Goal: Task Accomplishment & Management: Manage account settings

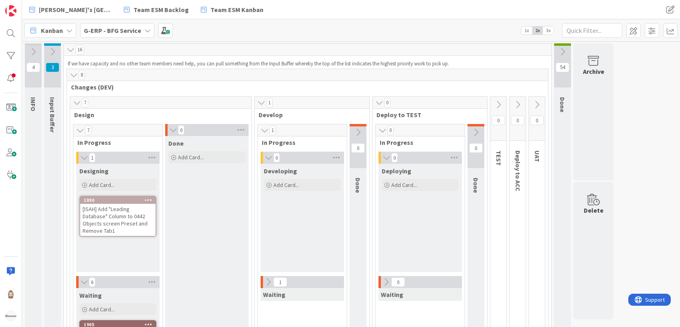
click at [138, 30] on b "G-ERP - BFG Service" at bounding box center [112, 30] width 57 height 8
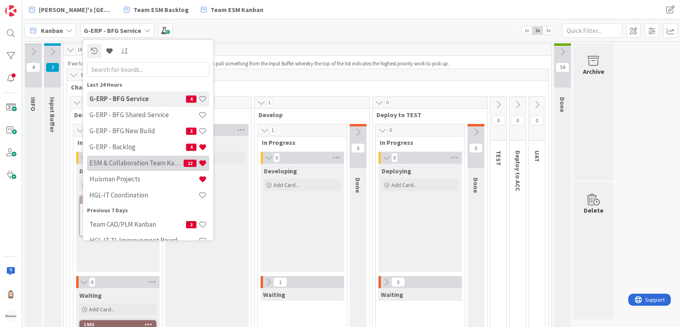
click at [141, 160] on h4 "ESM & Collaboration Team Kanban" at bounding box center [136, 163] width 94 height 8
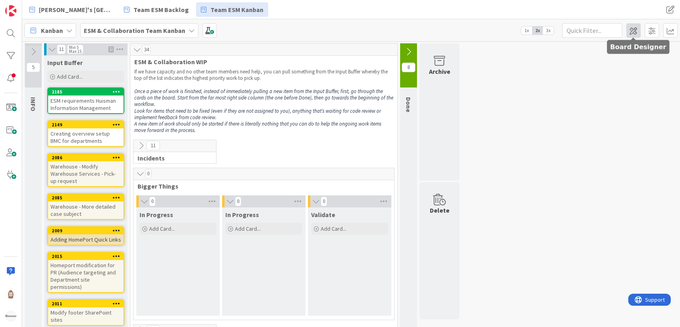
click at [633, 29] on span at bounding box center [633, 30] width 14 height 14
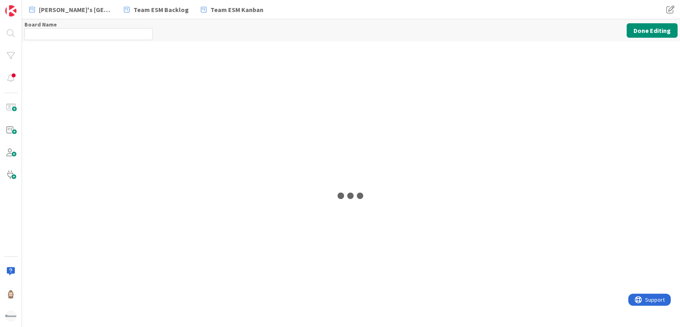
type input "ESM & Collaboration Team Kanban"
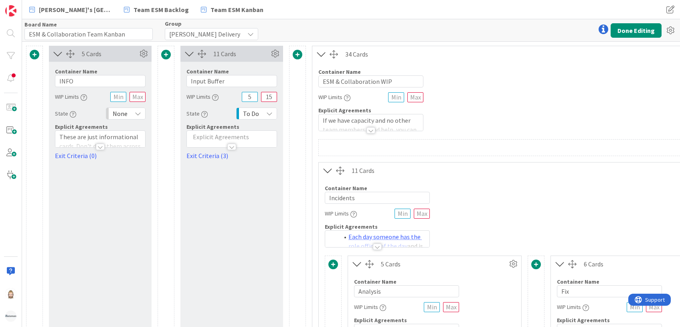
click at [327, 169] on icon at bounding box center [327, 170] width 13 height 10
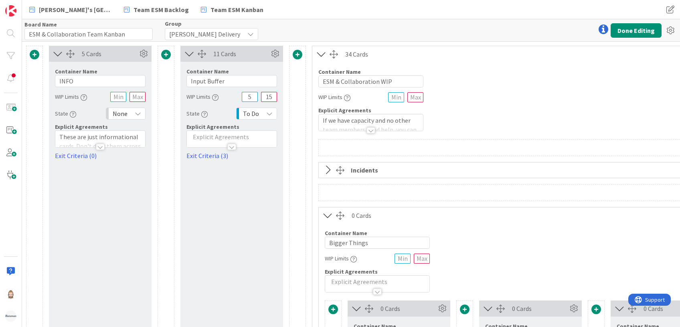
click at [327, 214] on icon at bounding box center [327, 215] width 13 height 10
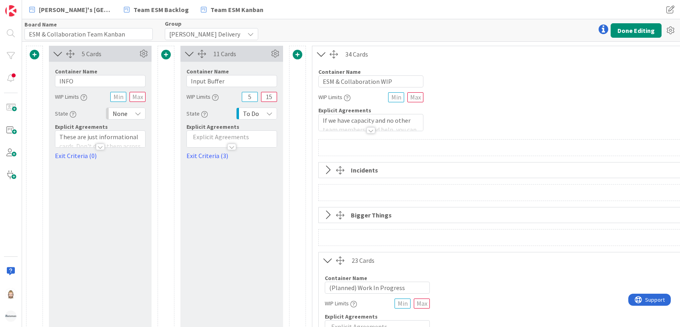
click at [328, 258] on icon at bounding box center [327, 260] width 13 height 10
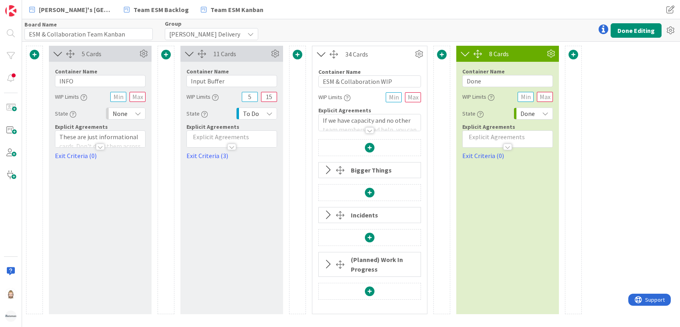
click at [328, 168] on icon at bounding box center [327, 170] width 13 height 10
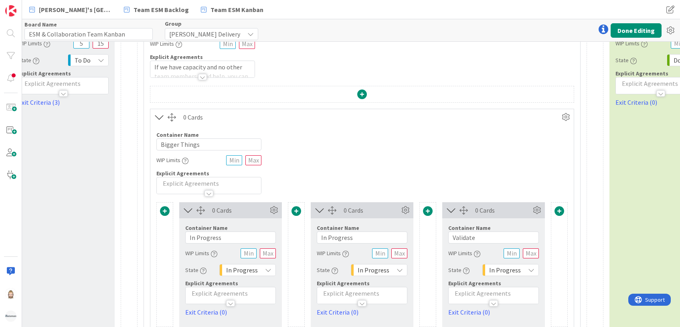
scroll to position [53, 235]
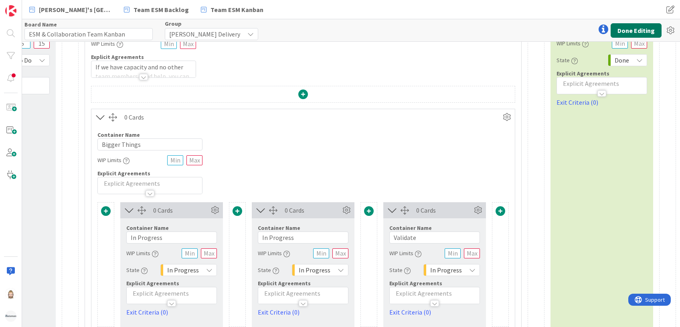
click at [639, 27] on button "Done Editing" at bounding box center [635, 30] width 51 height 14
